Goal: Information Seeking & Learning: Learn about a topic

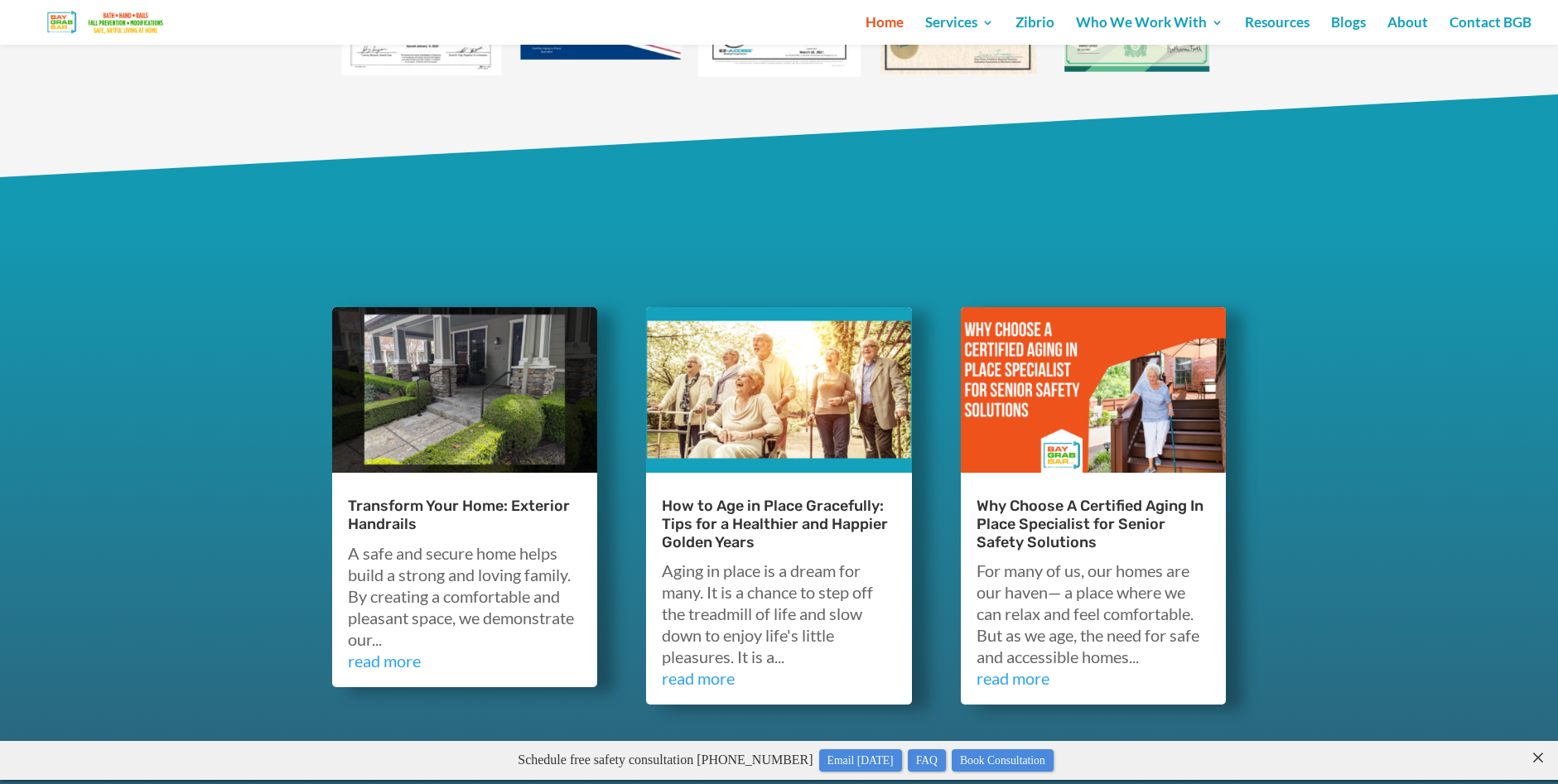
scroll to position [4637, 0]
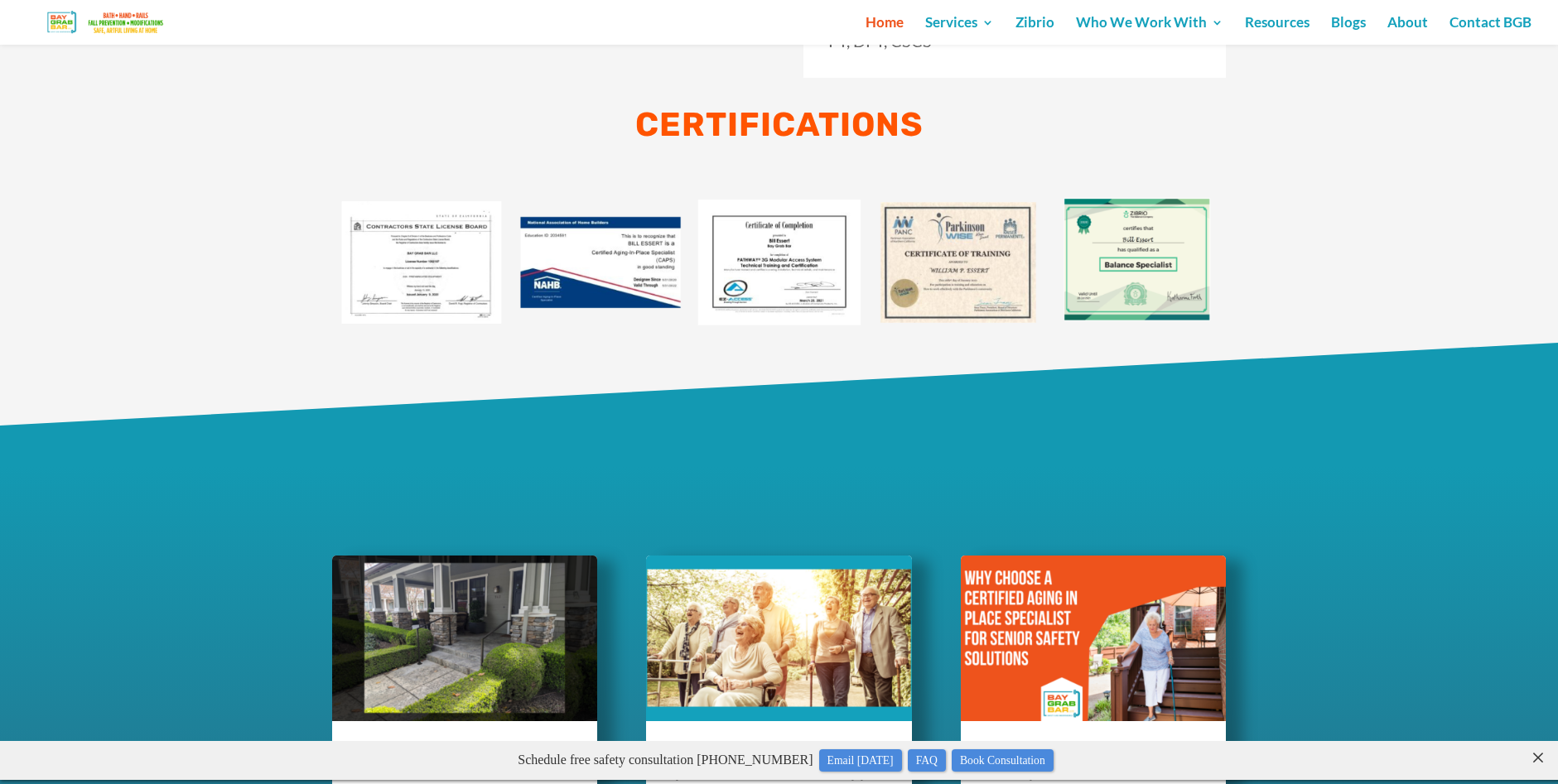
click at [1172, 225] on img at bounding box center [1137, 263] width 179 height 179
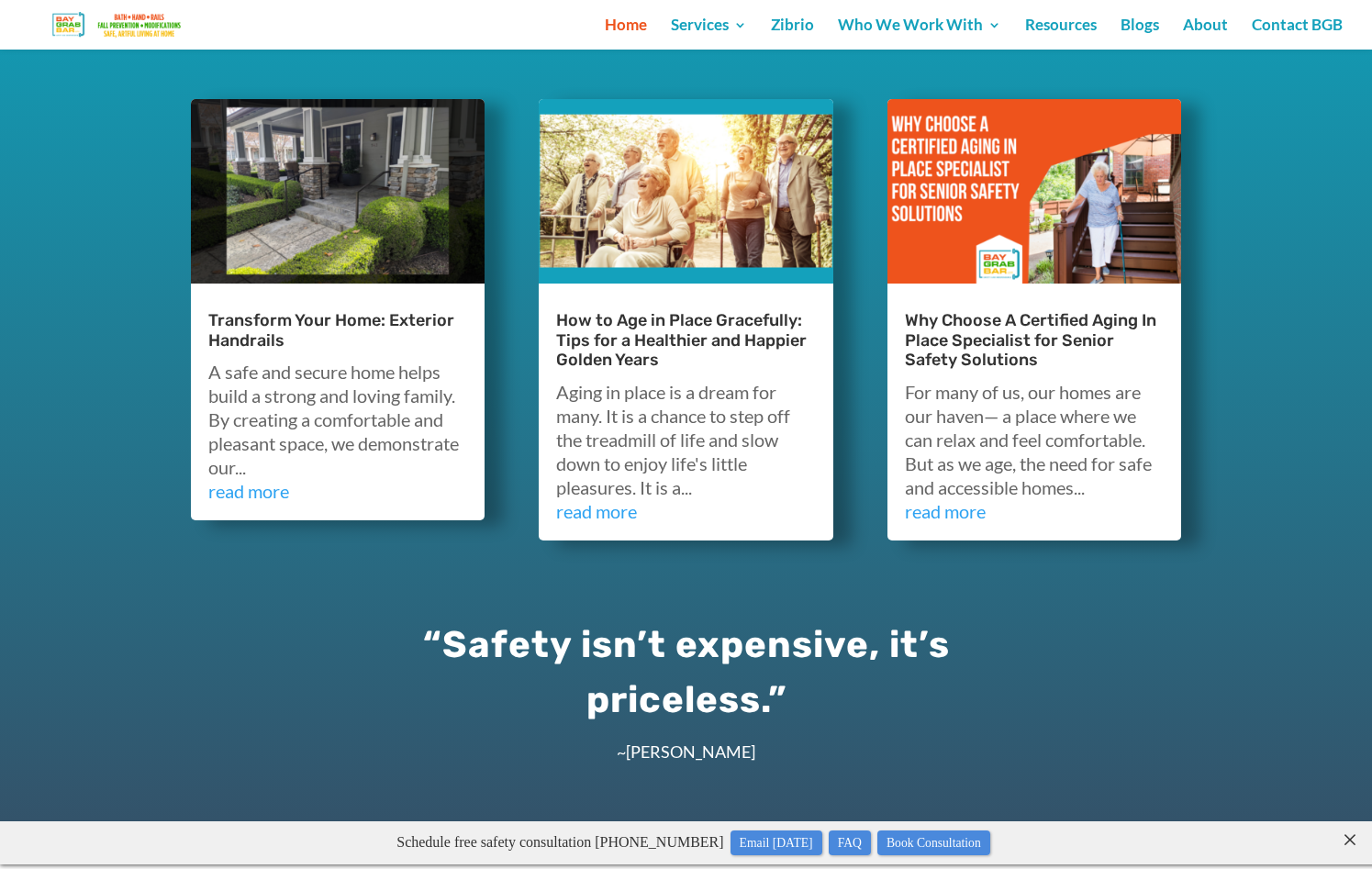
scroll to position [5338, 0]
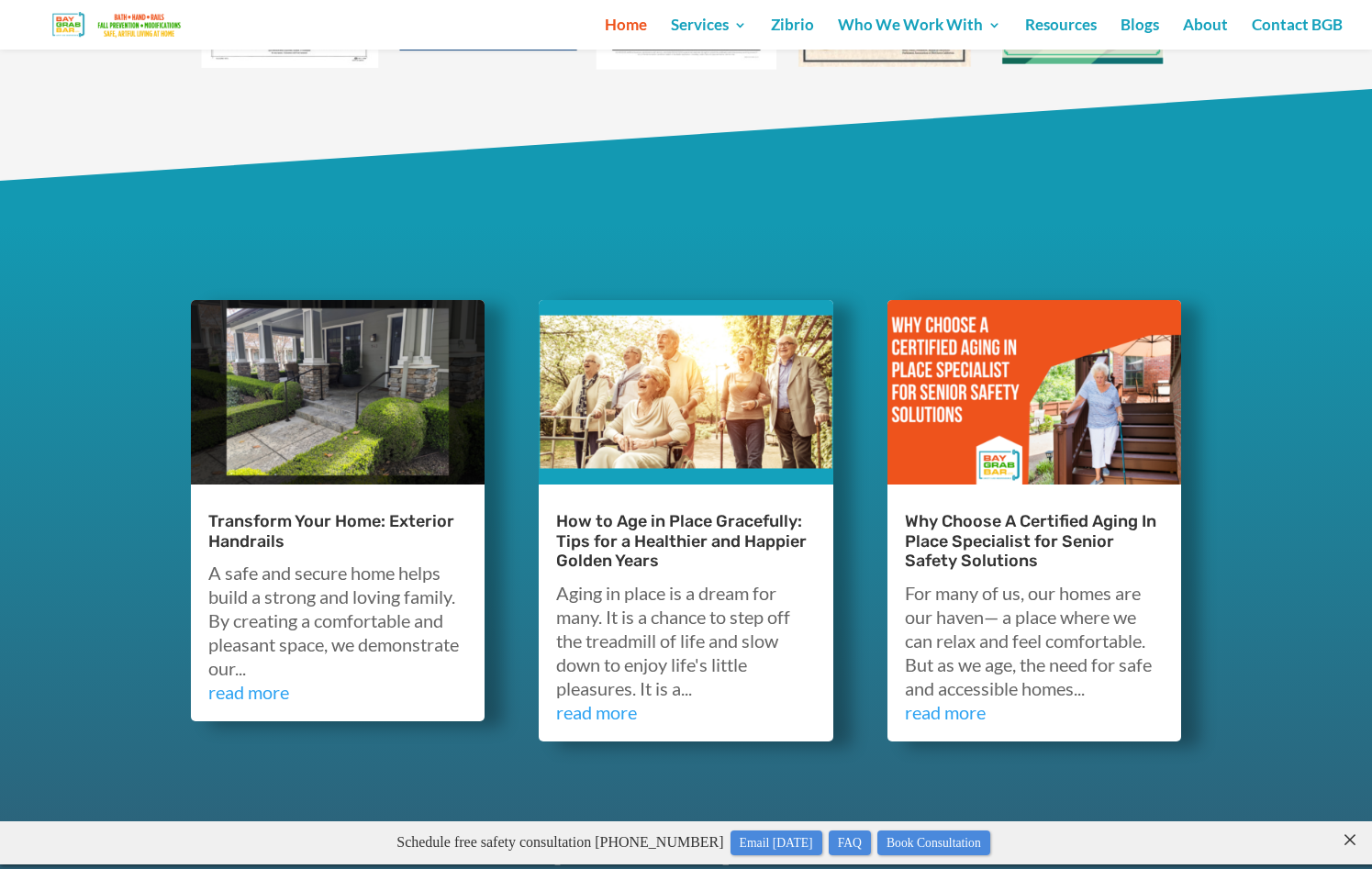
click at [1014, 533] on link "Why Choose A Certified Aging In Place Specialist for Senior Safety Solutions" at bounding box center [1031, 541] width 252 height 60
click at [962, 708] on link "read more" at bounding box center [945, 712] width 81 height 22
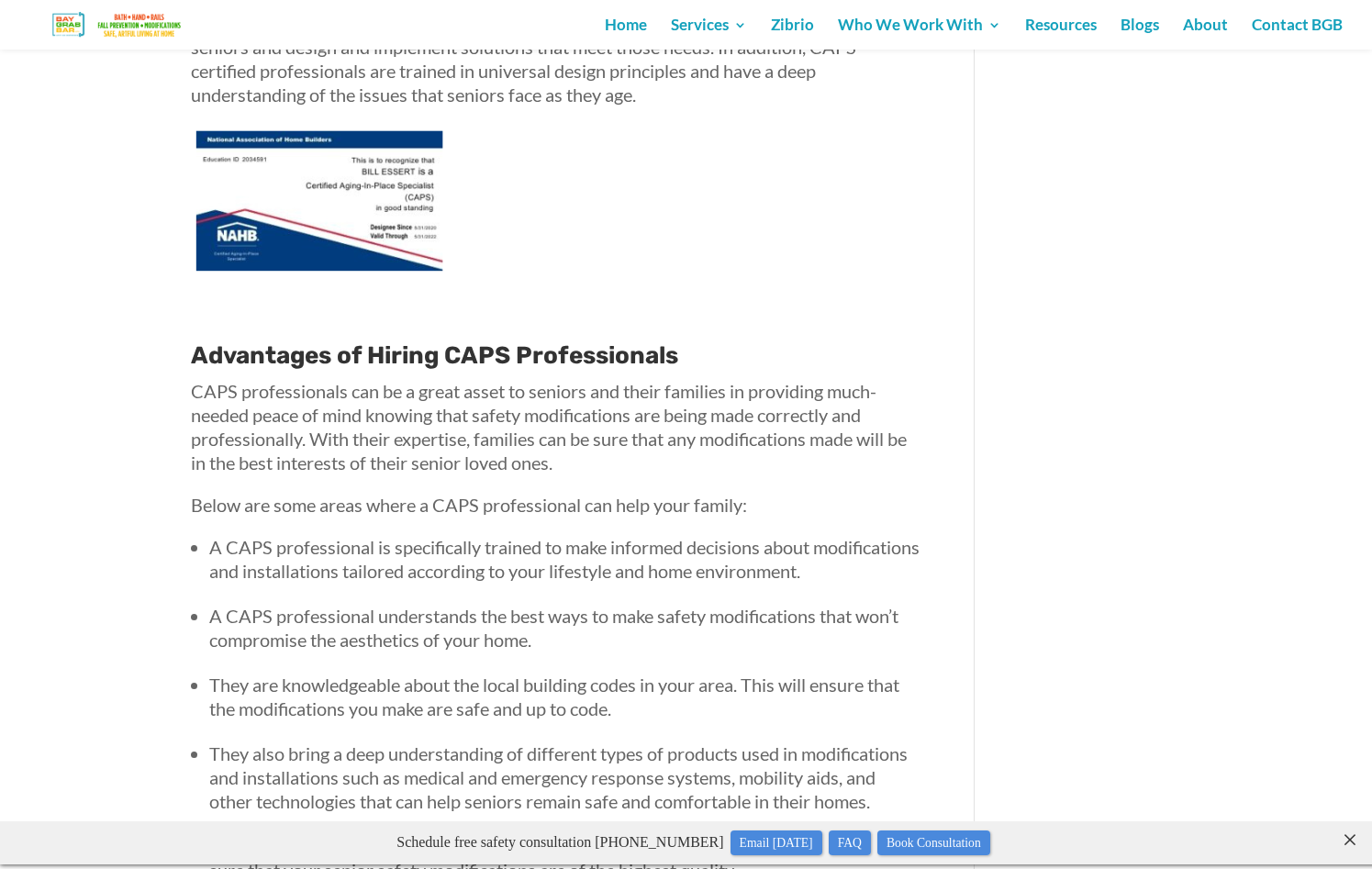
scroll to position [828, 0]
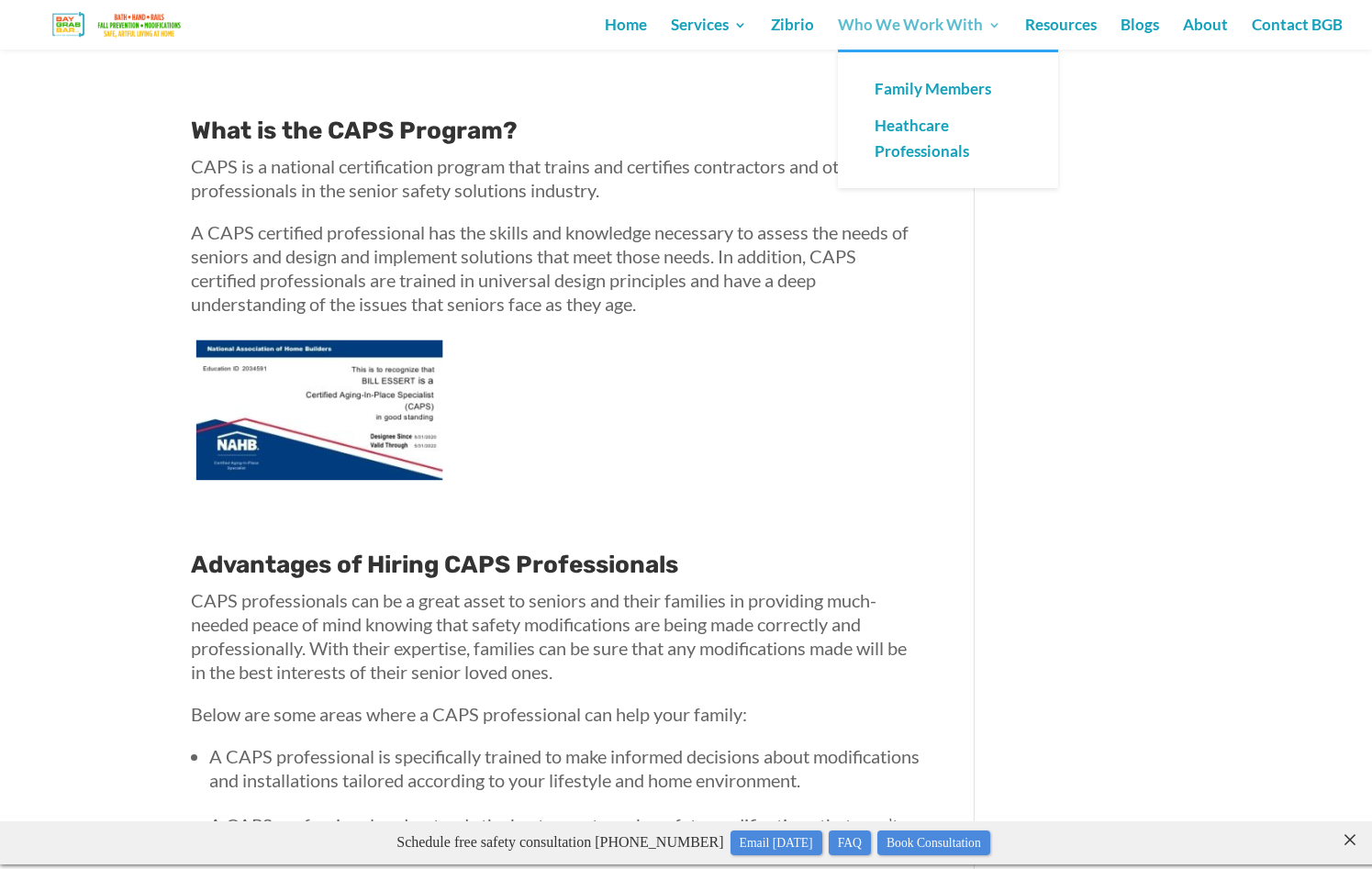
click at [977, 21] on link "Who We Work With" at bounding box center [920, 34] width 163 height 31
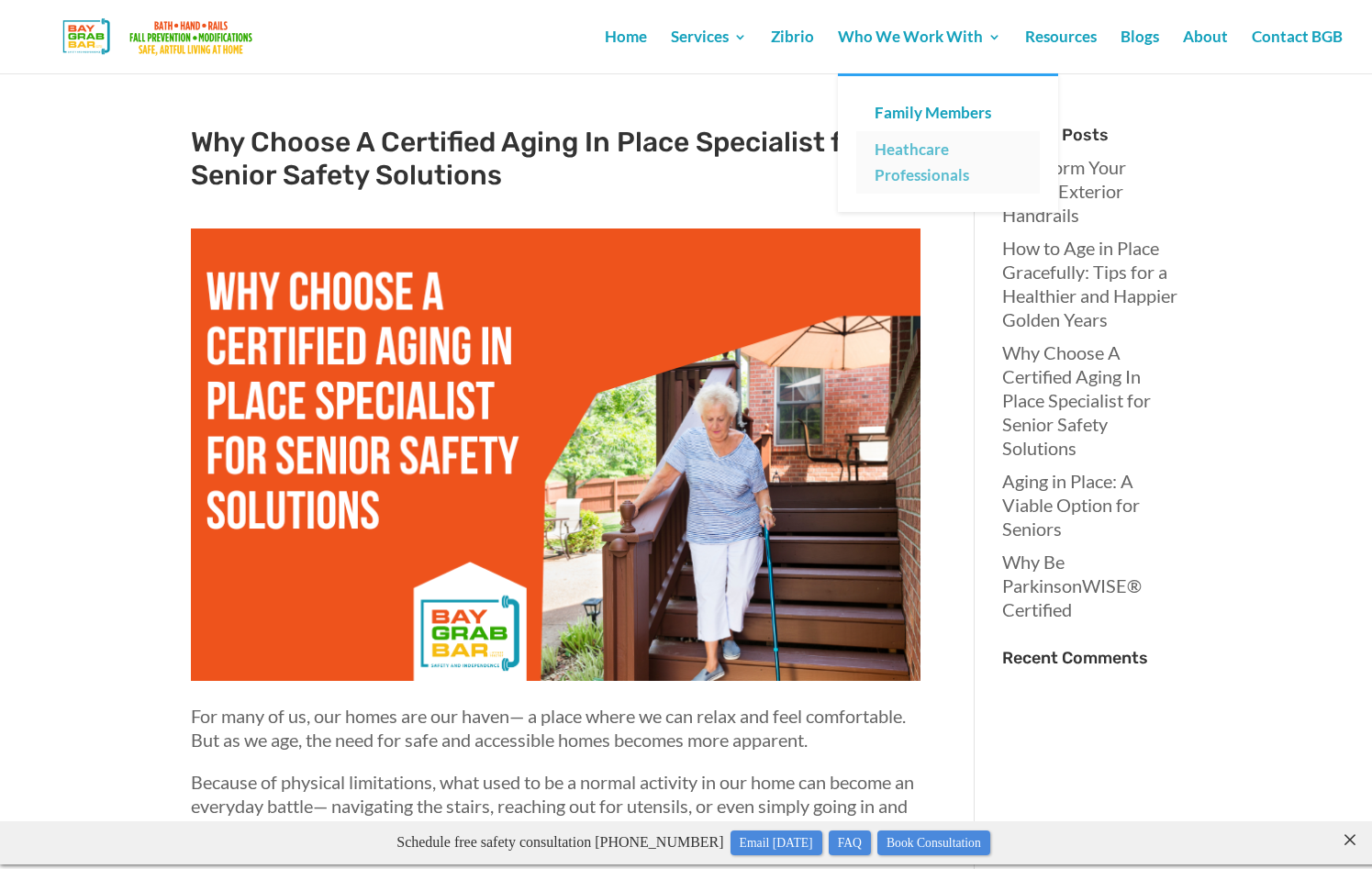
click at [942, 154] on link "Heathcare Professionals" at bounding box center [947, 162] width 184 height 62
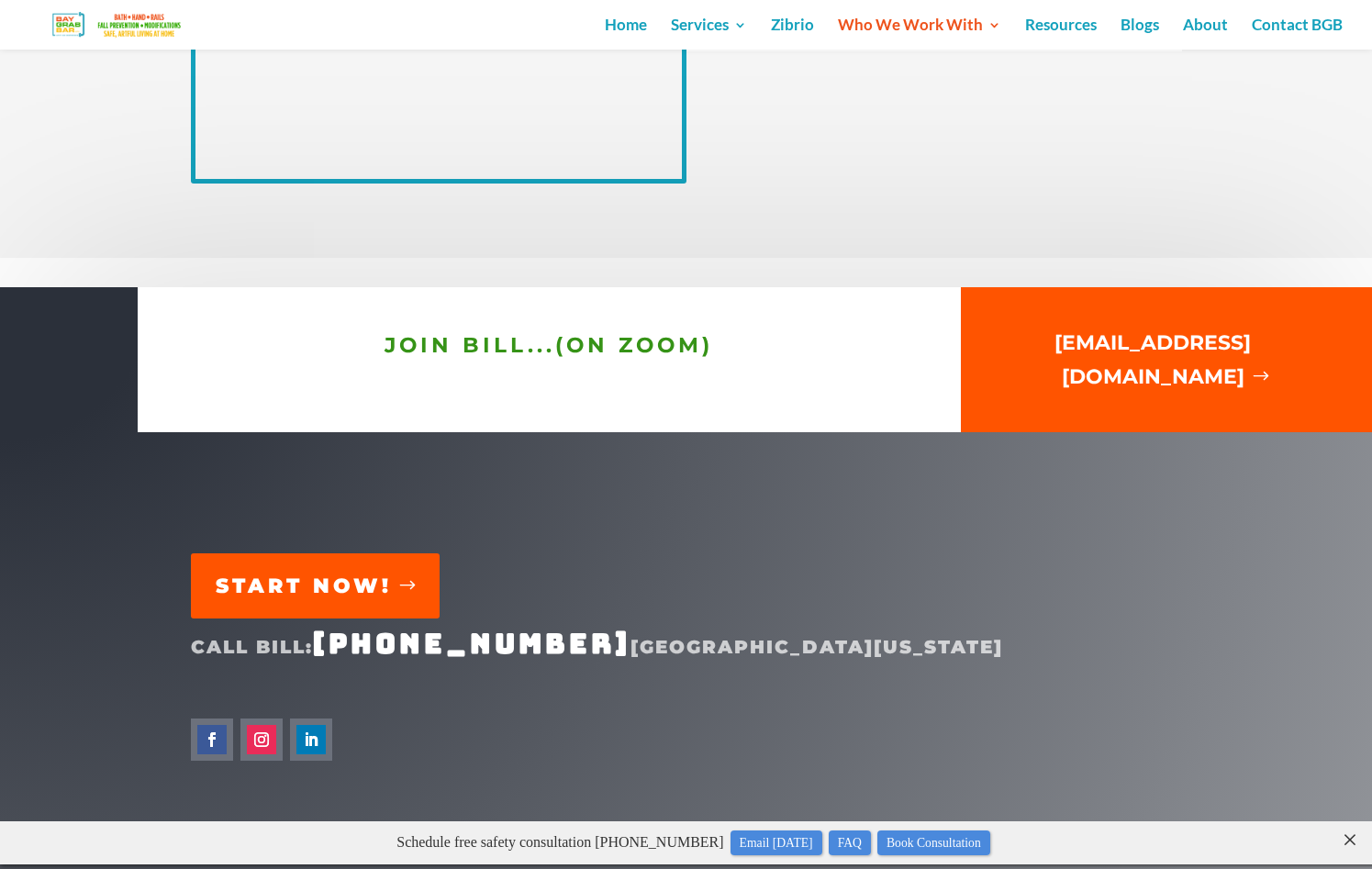
scroll to position [4388, 0]
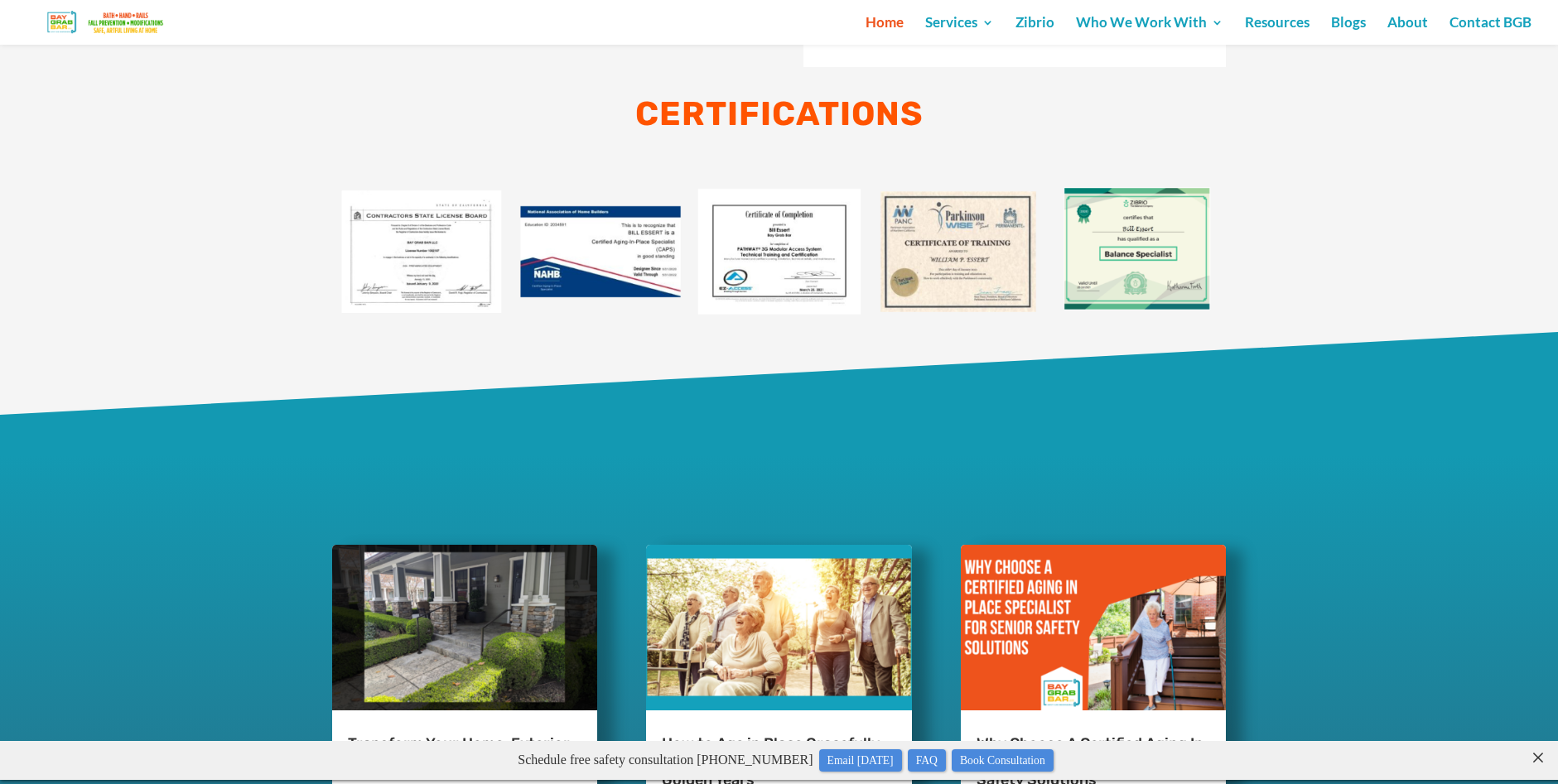
scroll to position [4473, 0]
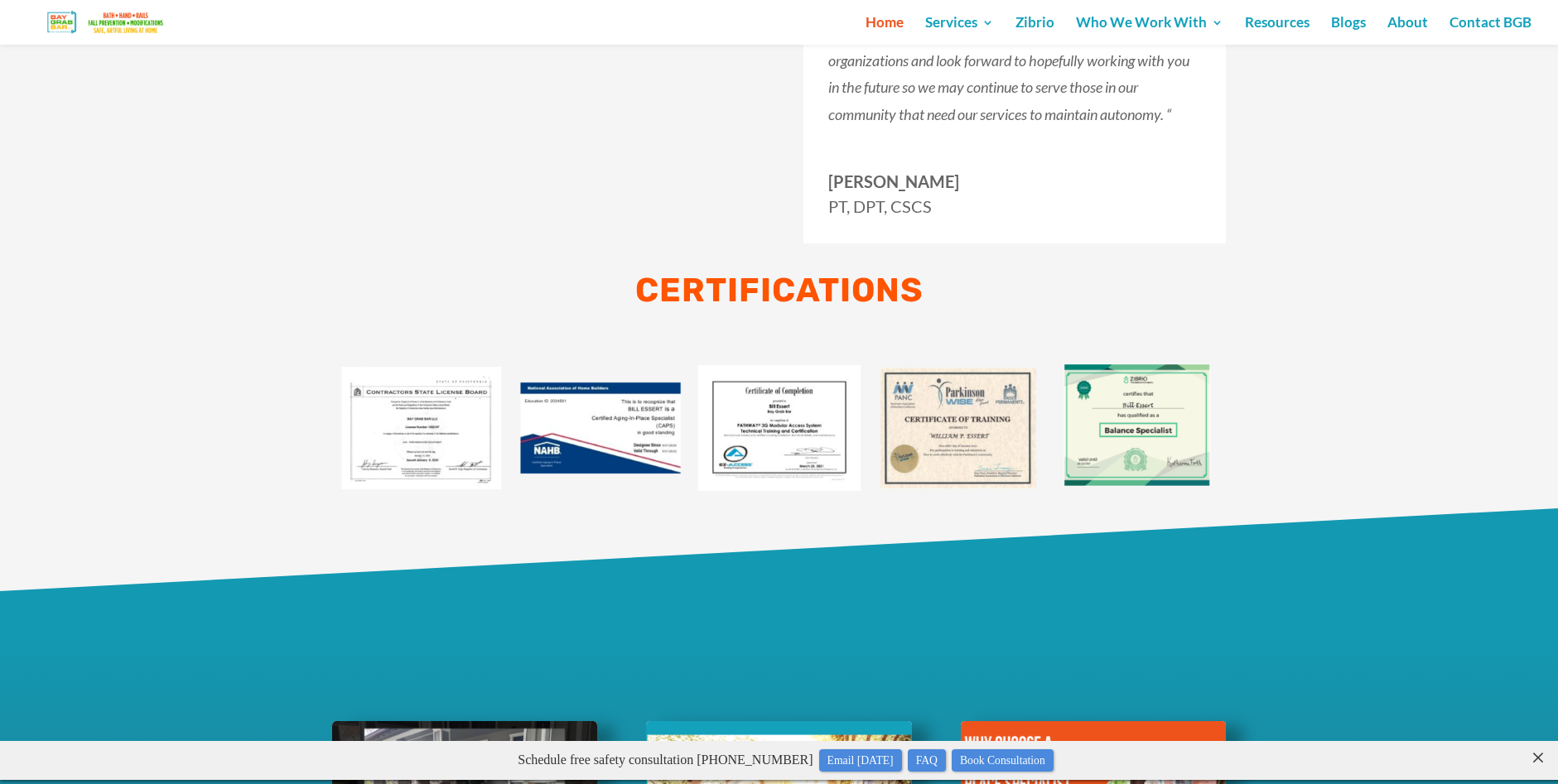
click at [977, 459] on img at bounding box center [959, 428] width 179 height 179
click at [811, 455] on img at bounding box center [780, 428] width 179 height 179
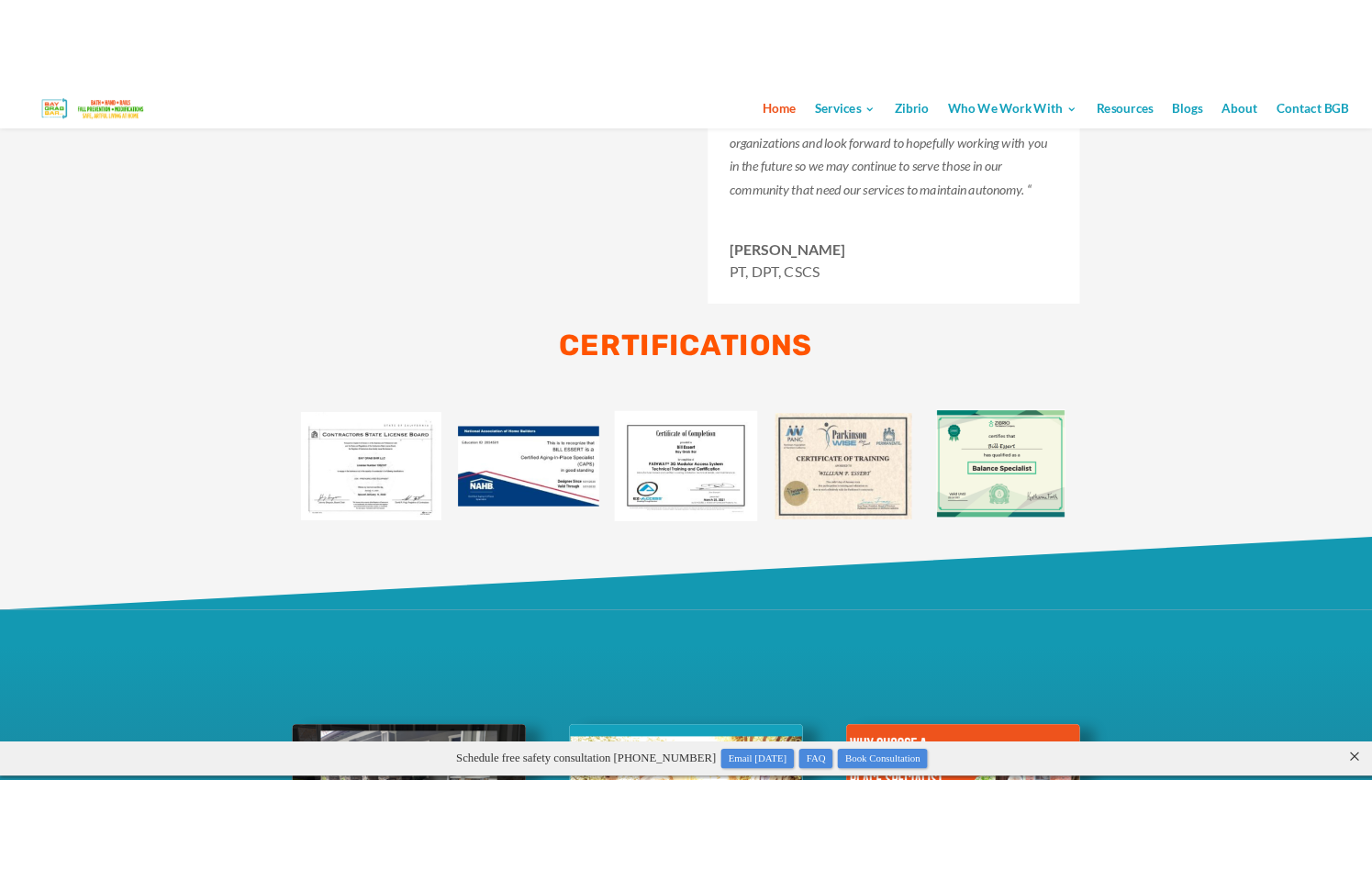
scroll to position [4850, 0]
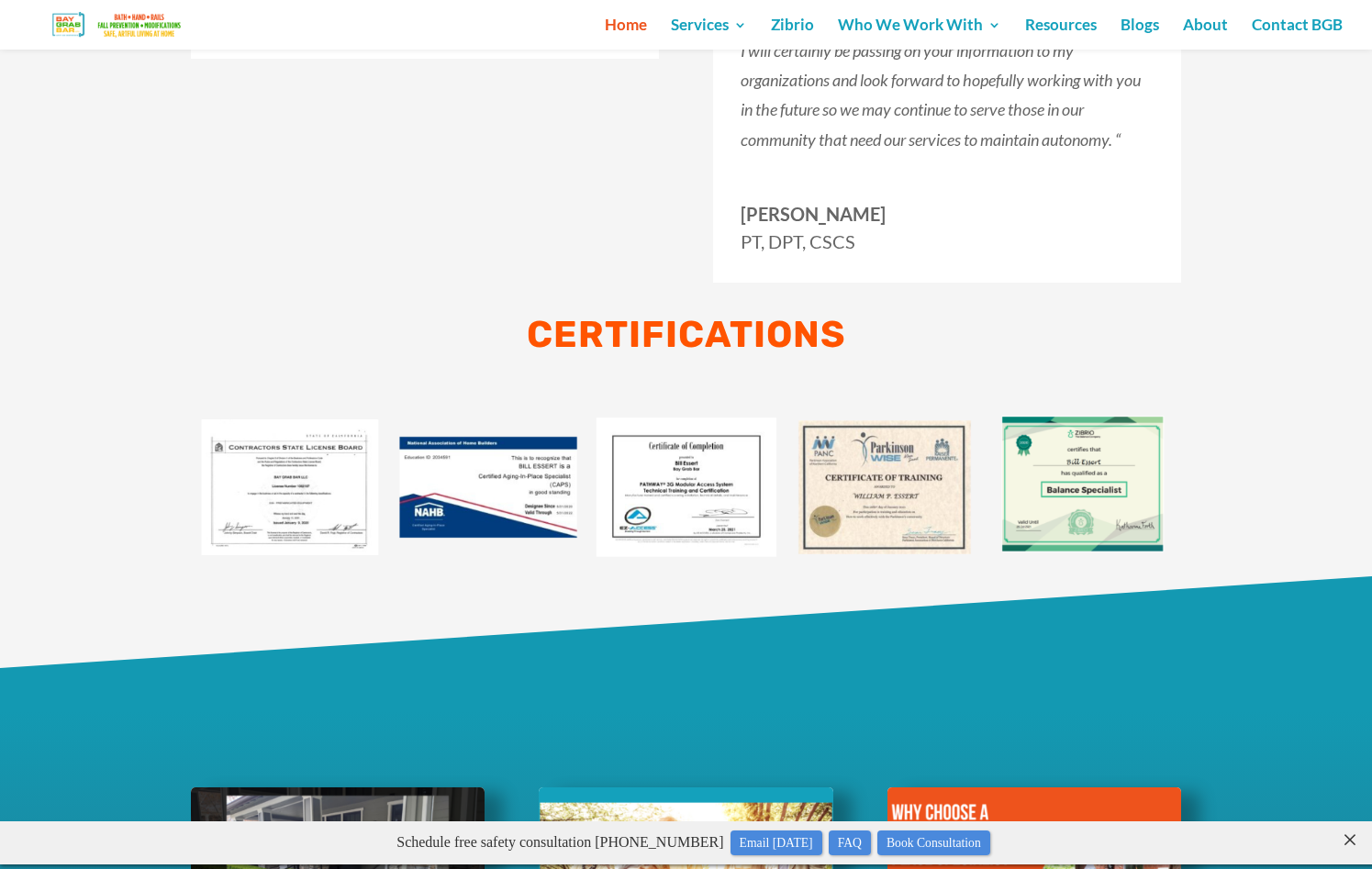
click at [331, 503] on img at bounding box center [290, 488] width 199 height 199
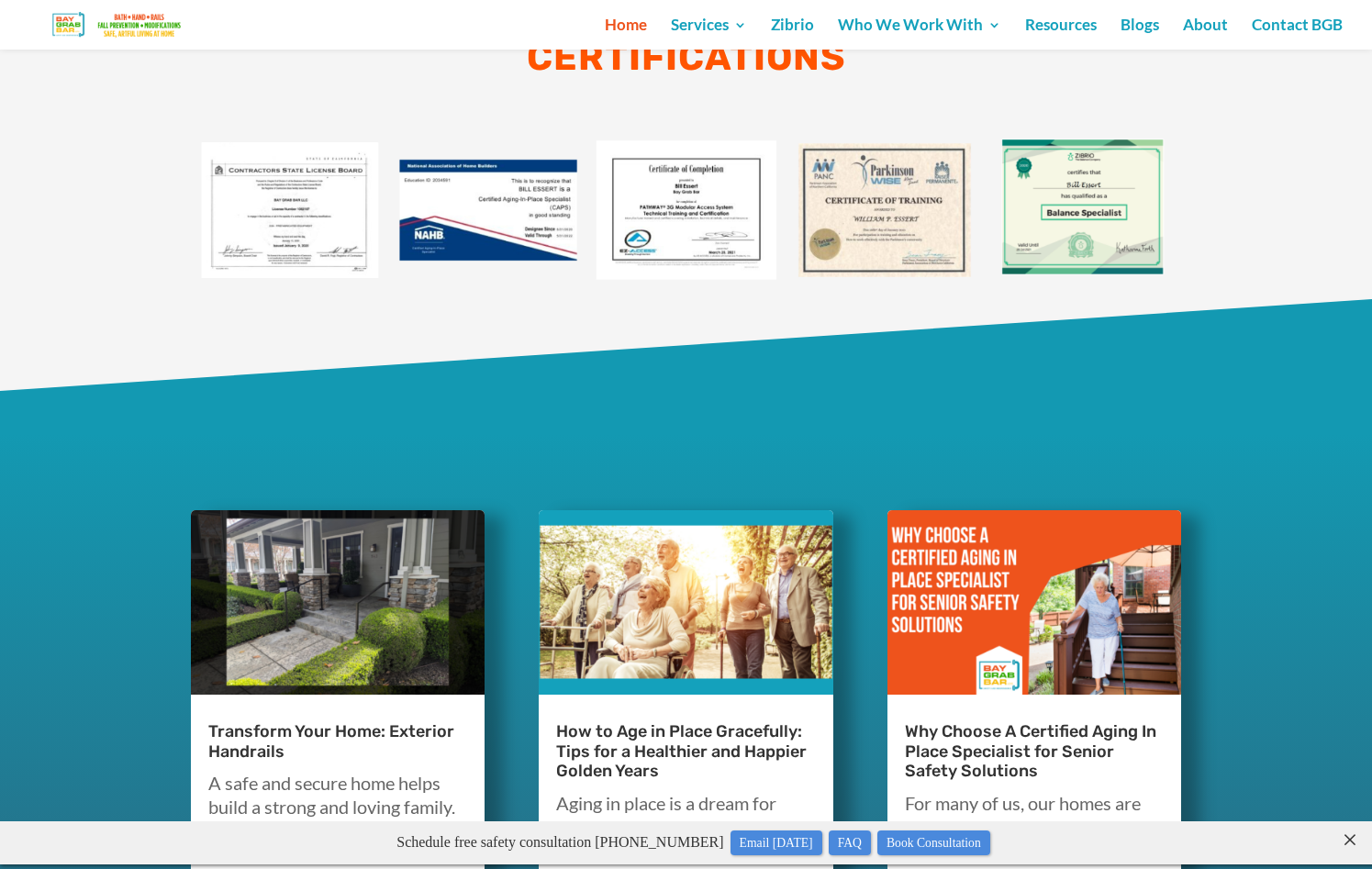
scroll to position [5402, 0]
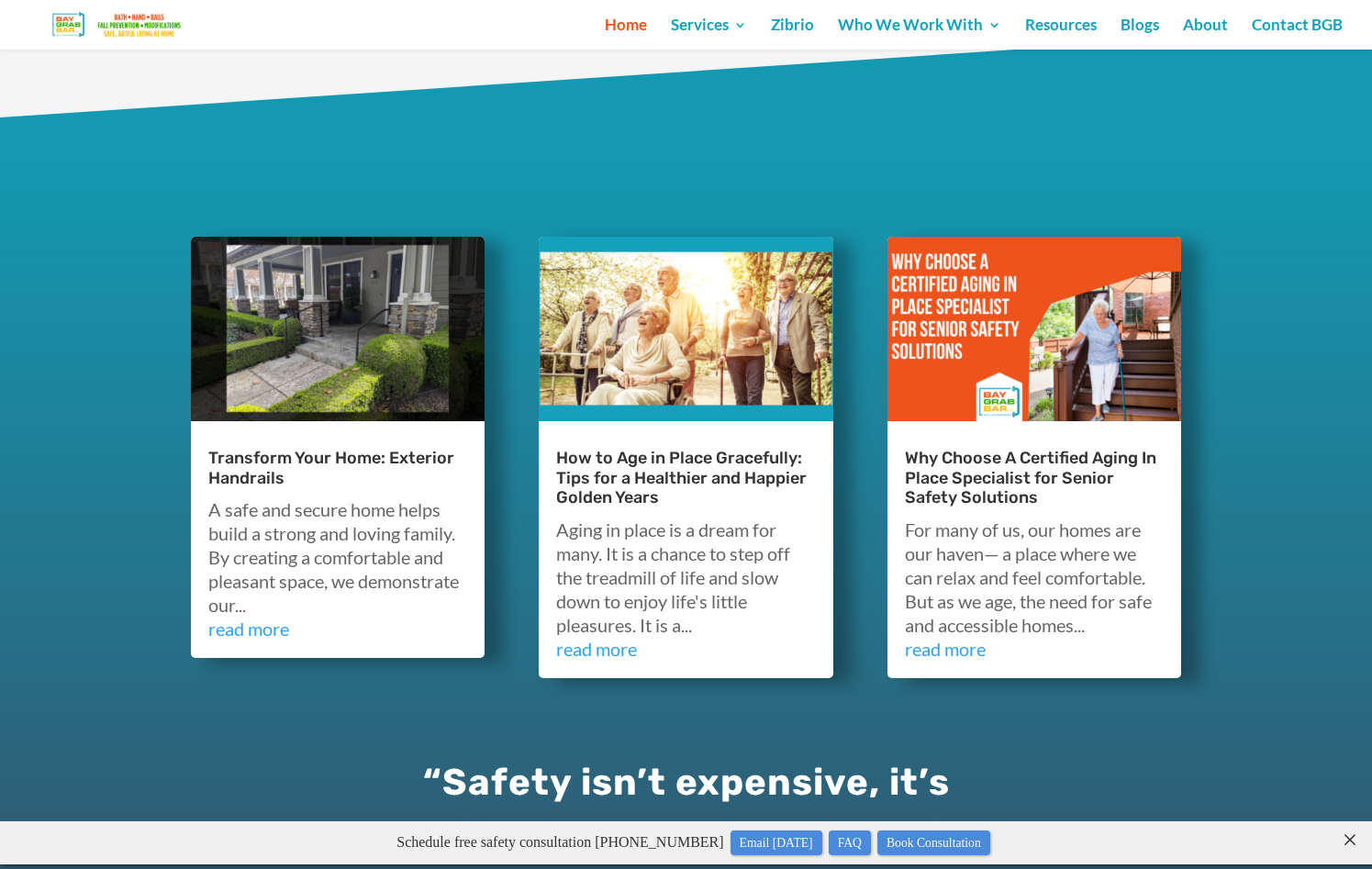
click at [299, 466] on link "Transform Your Home: Exterior Handrails" at bounding box center [331, 468] width 246 height 40
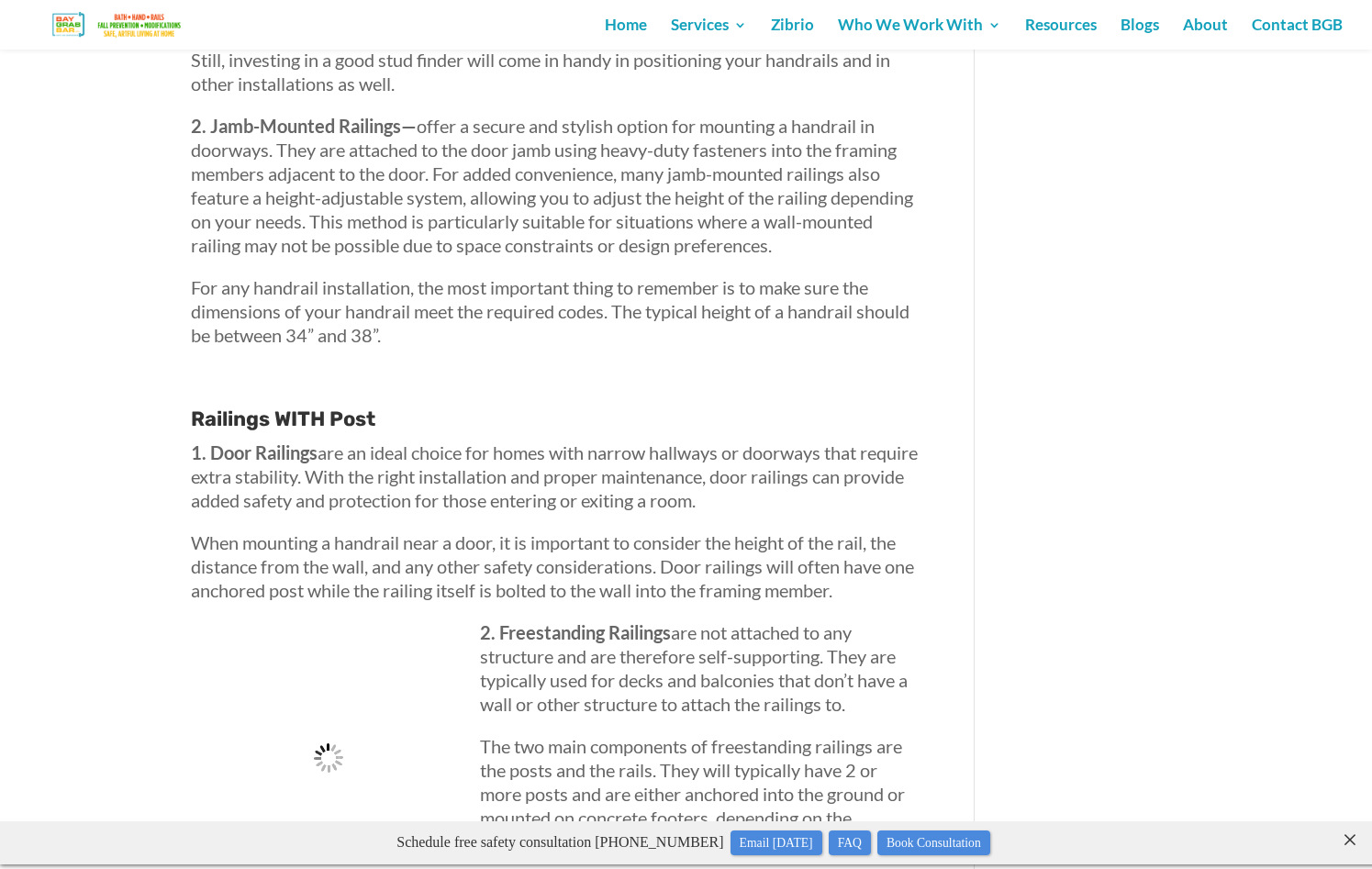
scroll to position [2662, 0]
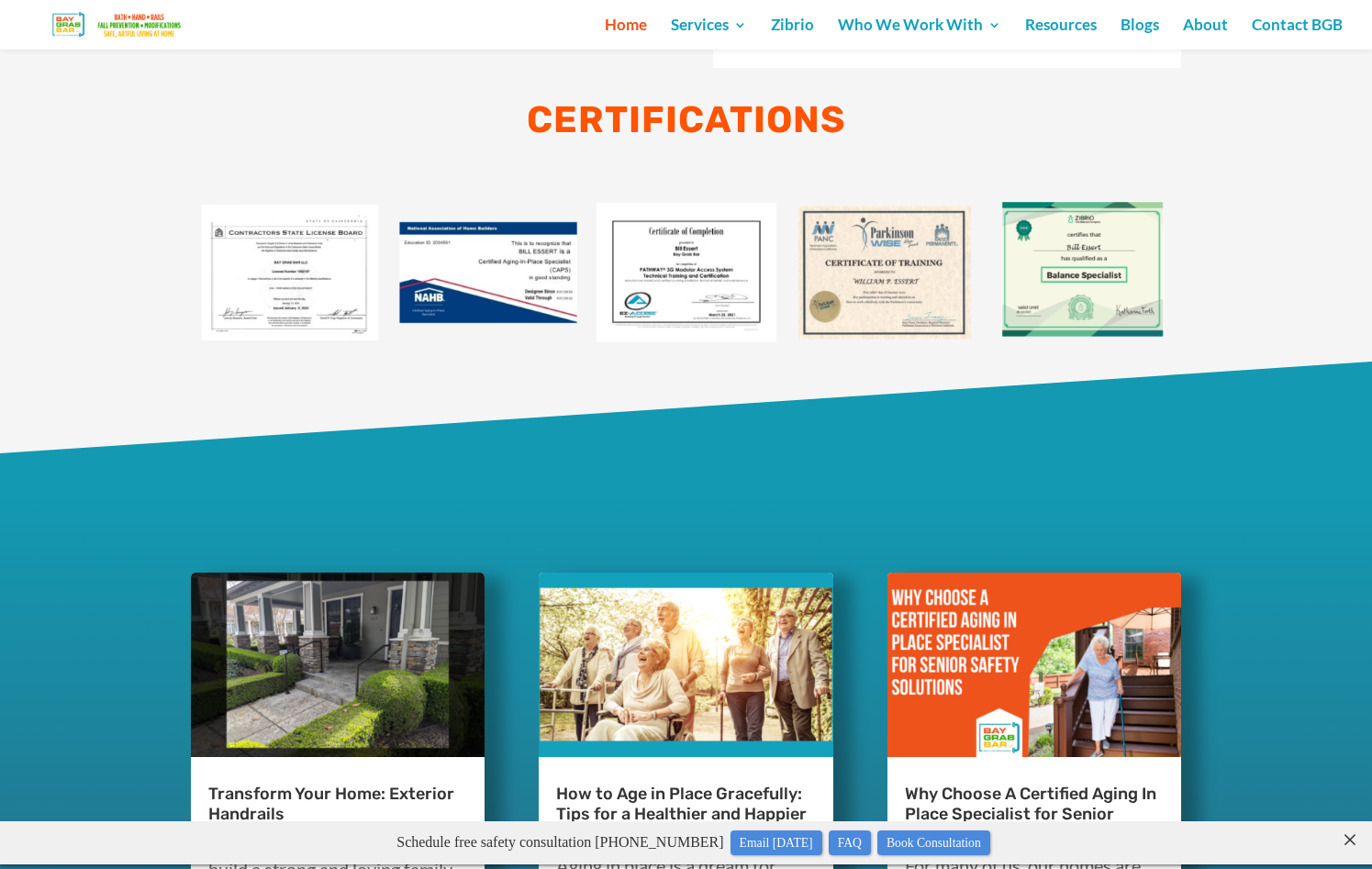
scroll to position [6228, 0]
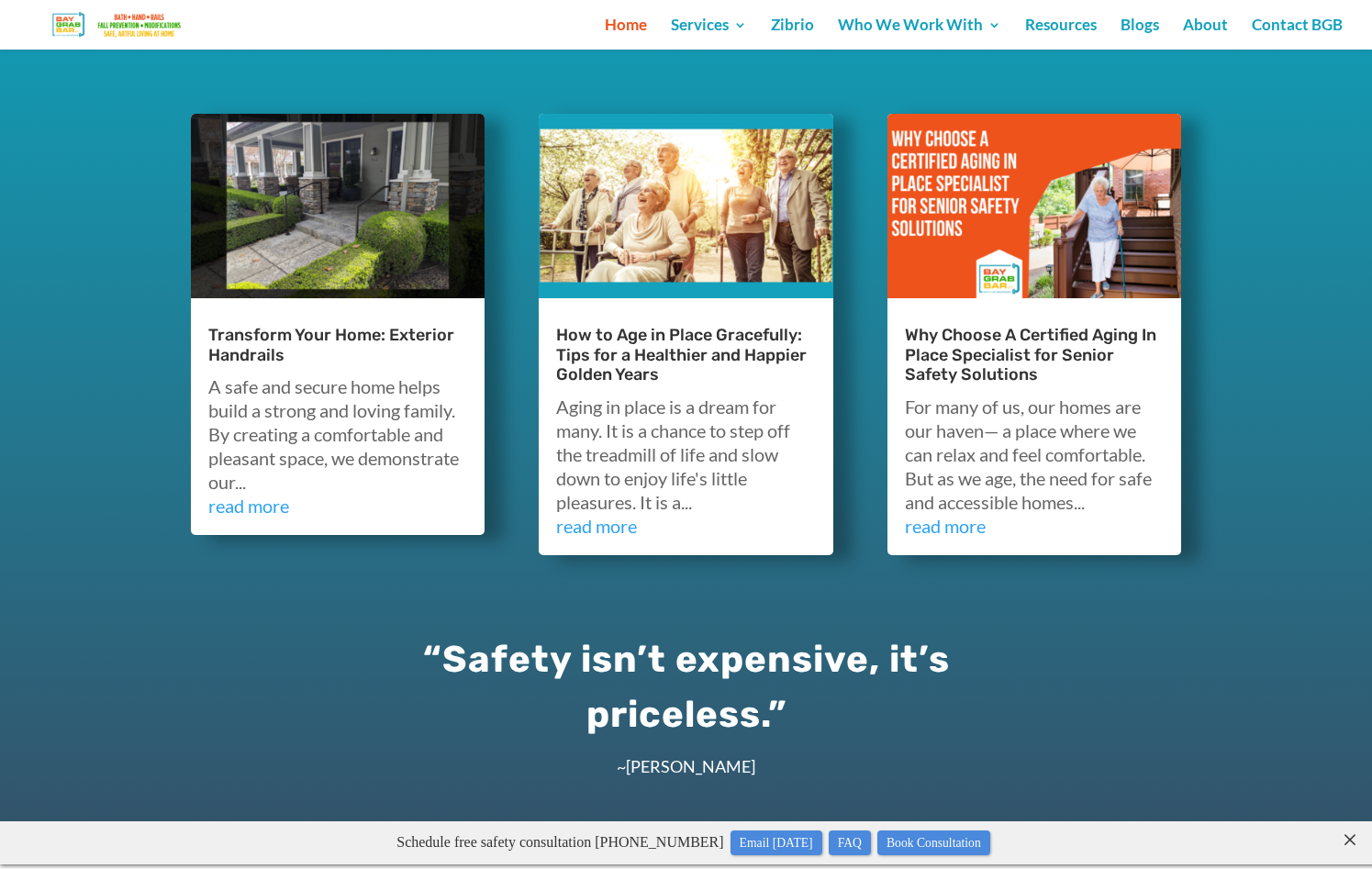
click at [658, 363] on link "How to Age in Place Gracefully: Tips for a Healthier and Happier Golden Years" at bounding box center [681, 355] width 251 height 60
